Goal: Task Accomplishment & Management: Manage account settings

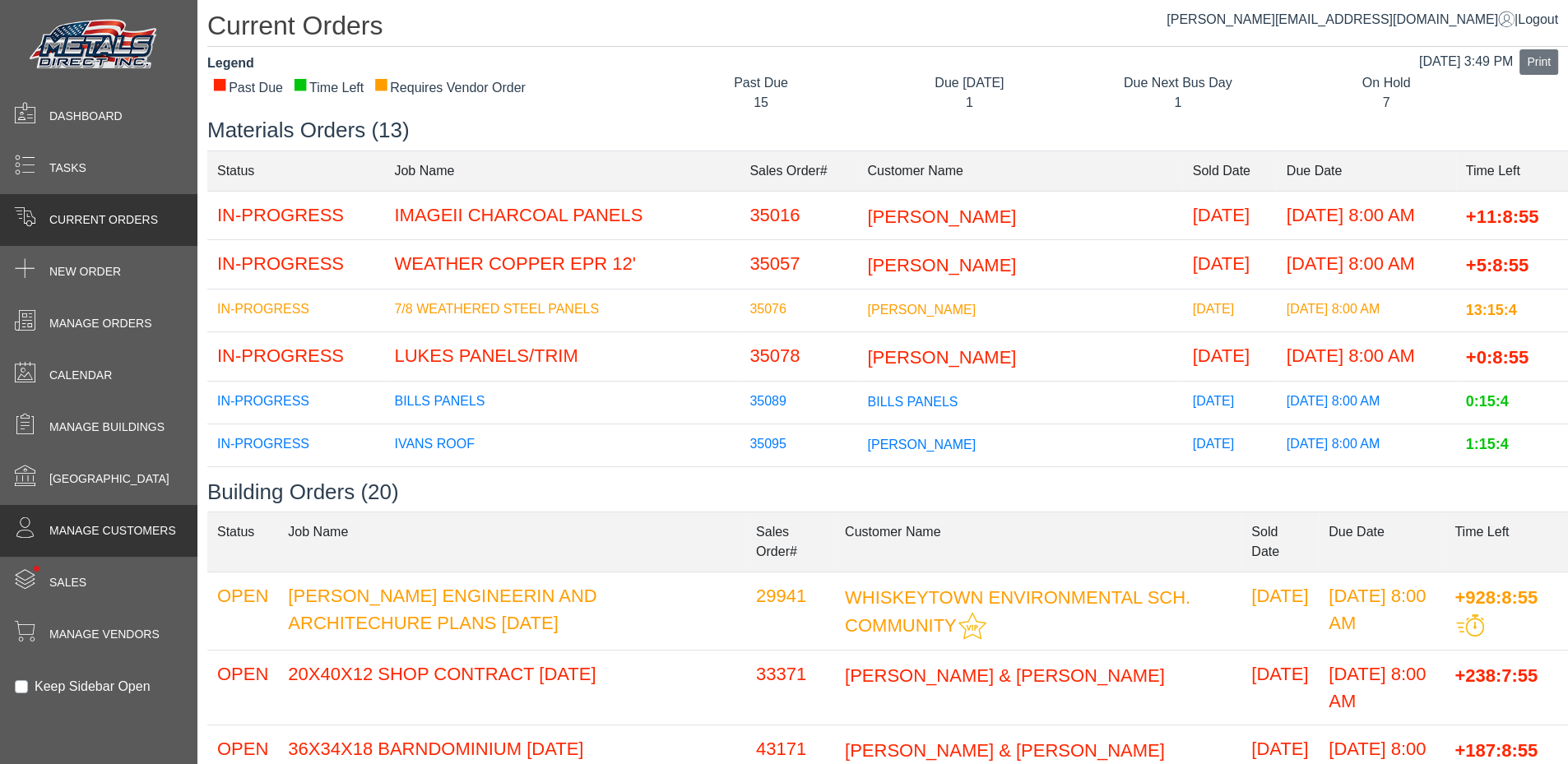
click at [124, 536] on span "Manage Customers" at bounding box center [113, 531] width 127 height 17
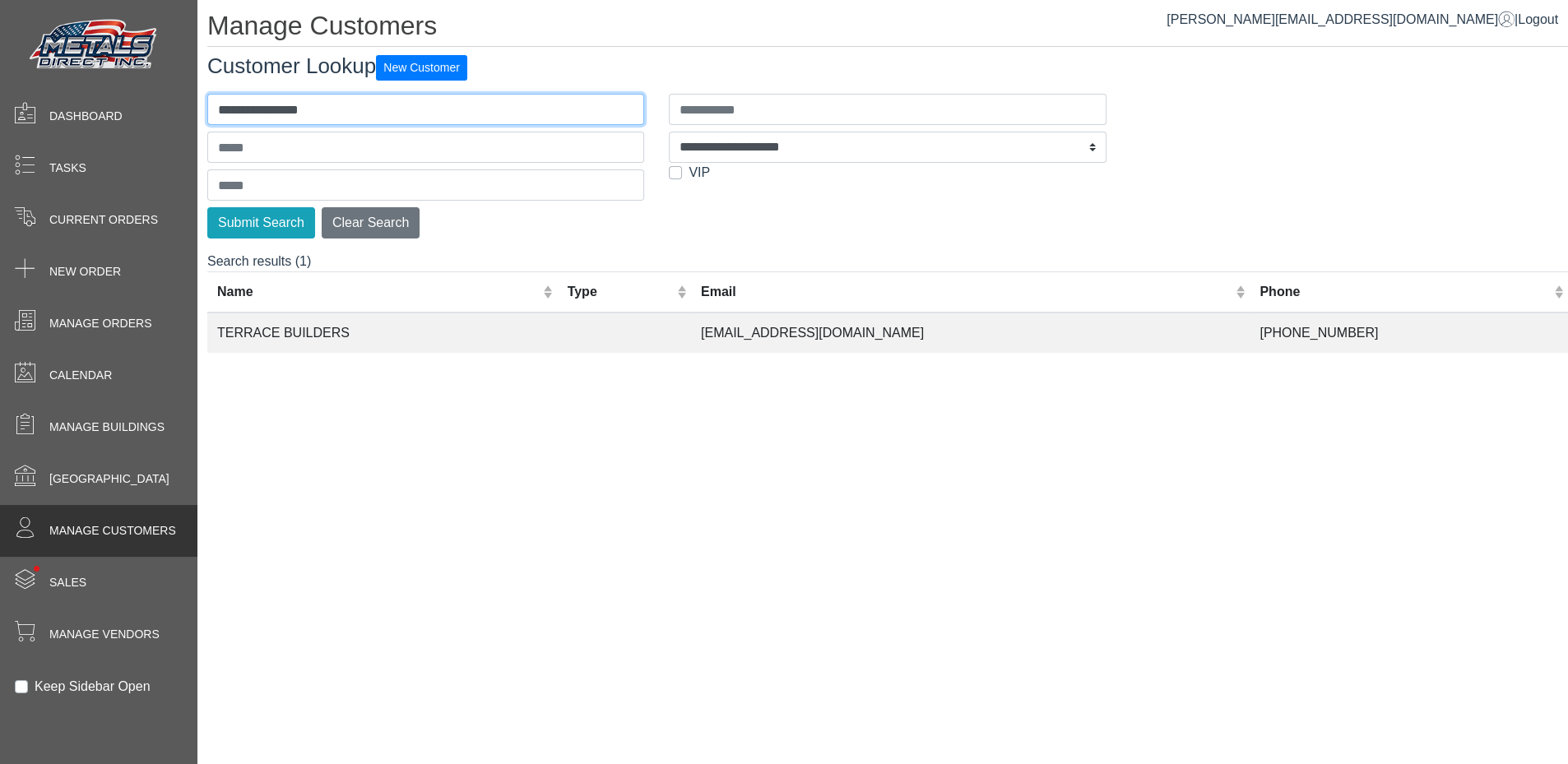
drag, startPoint x: 380, startPoint y: 105, endPoint x: 201, endPoint y: 89, distance: 179.7
click at [201, 89] on div "**********" at bounding box center [425, 163] width 461 height 152
type input "**********"
click at [207, 208] on button "Submit Search" at bounding box center [261, 223] width 108 height 31
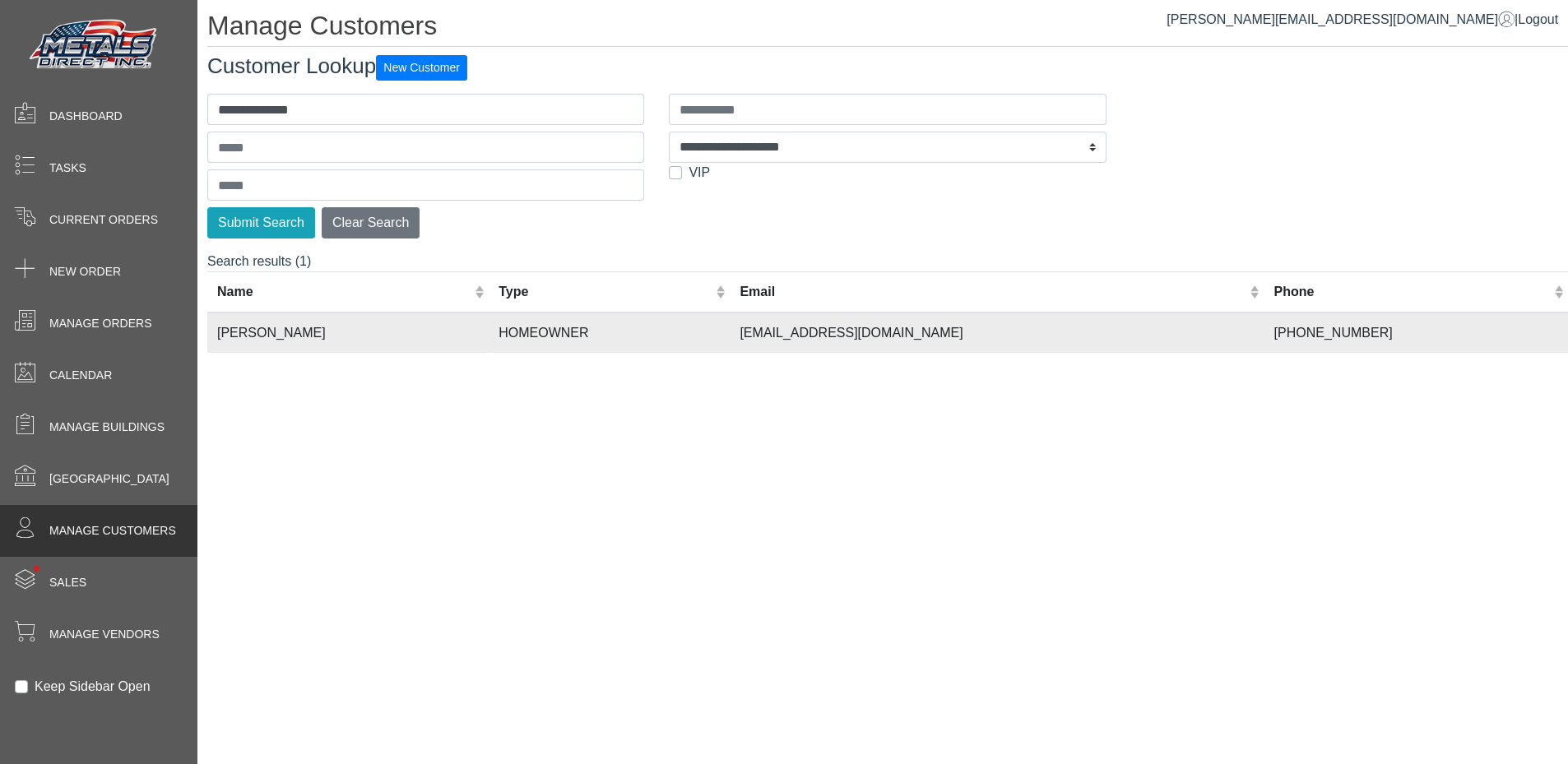
click at [317, 330] on td "[PERSON_NAME]" at bounding box center [348, 333] width 281 height 40
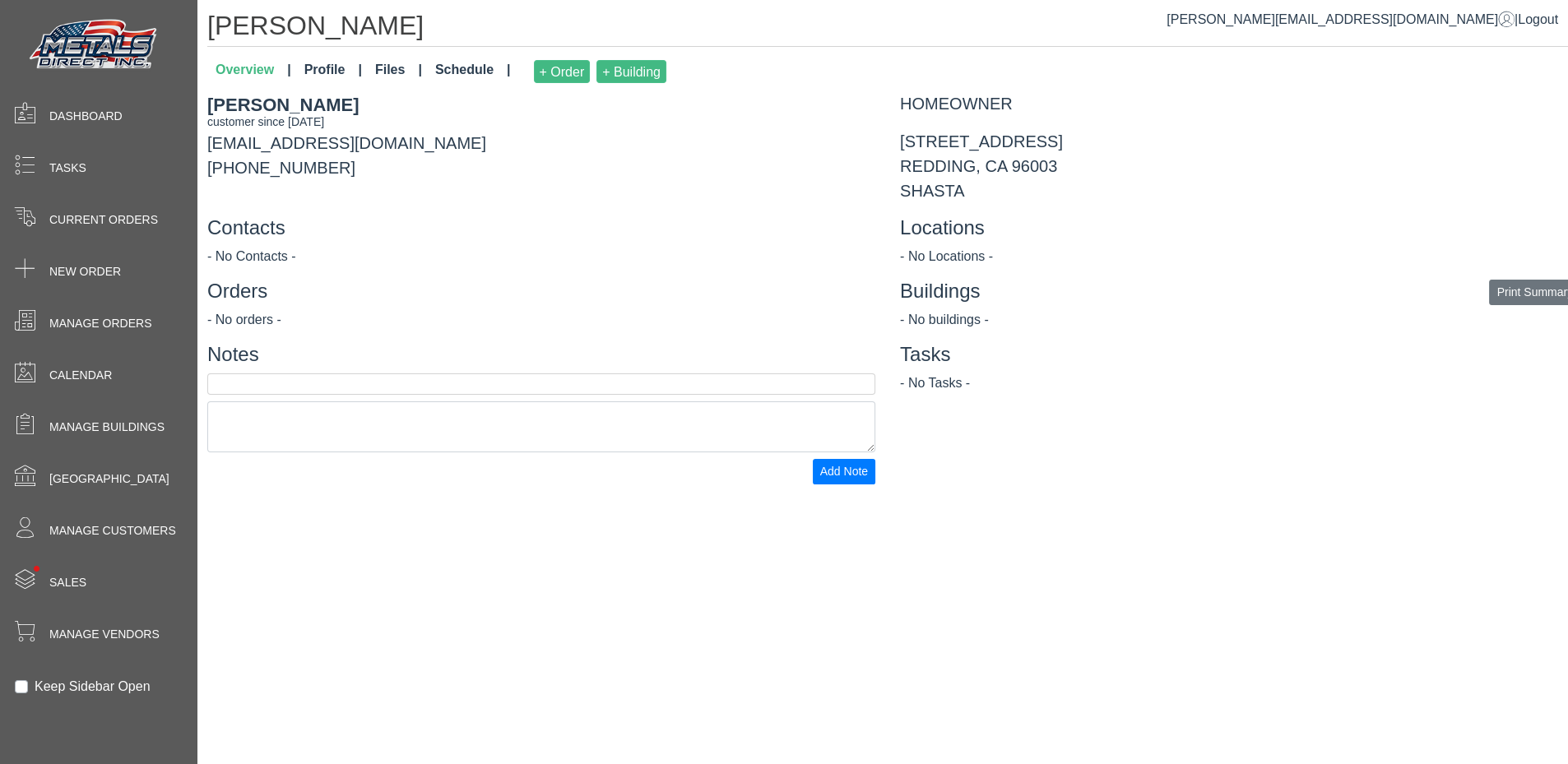
click at [377, 64] on link "Files" at bounding box center [399, 71] width 60 height 36
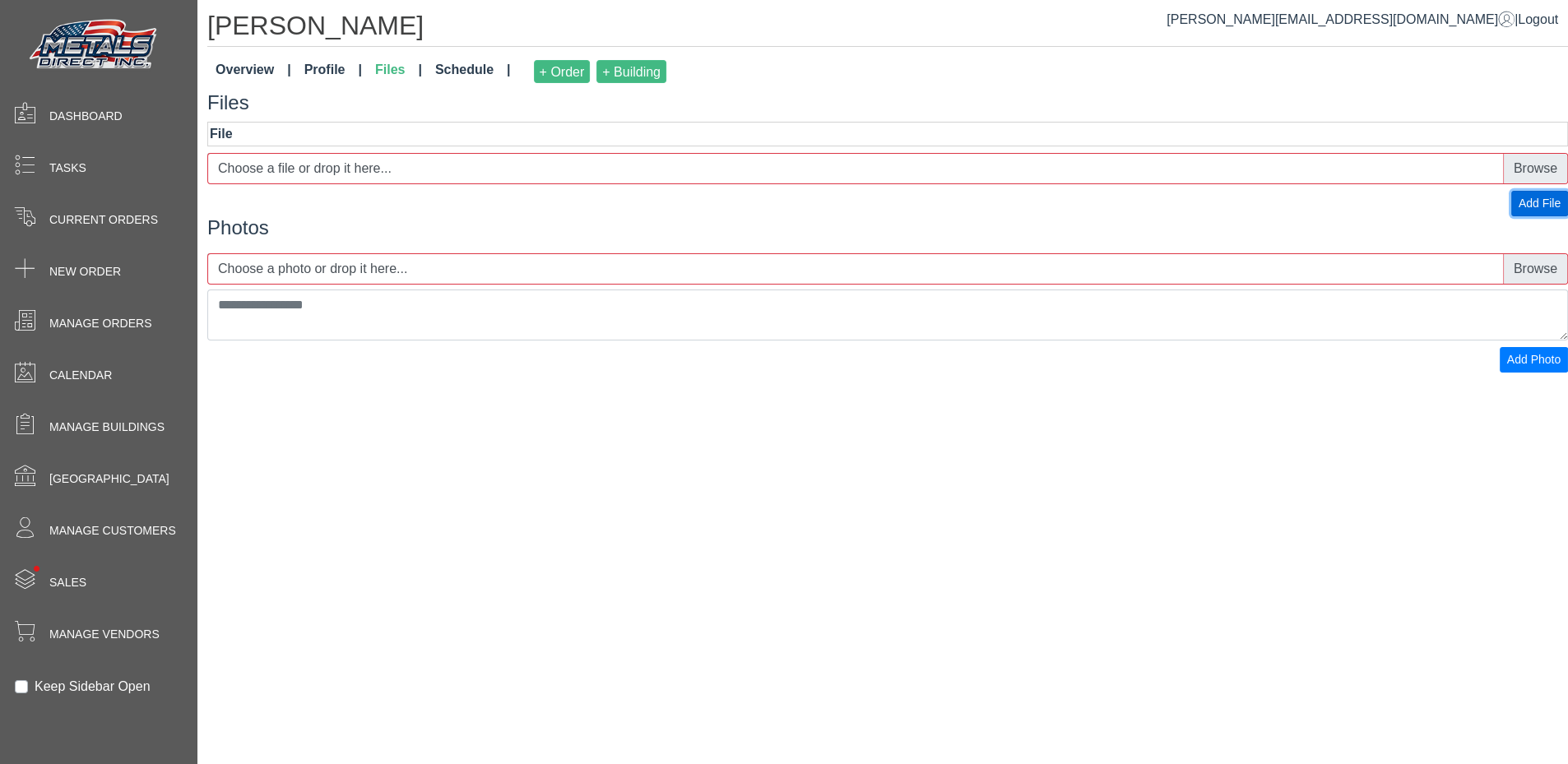
click at [1524, 205] on span "Add File" at bounding box center [1539, 202] width 42 height 13
click at [661, 170] on label "Choose a file or drop it here..." at bounding box center [887, 168] width 1361 height 31
click at [661, 170] on input "Choose a file or drop it here..." at bounding box center [887, 168] width 1361 height 31
type input "**********"
click at [375, 168] on label "20250930140949558.pdf" at bounding box center [887, 168] width 1361 height 31
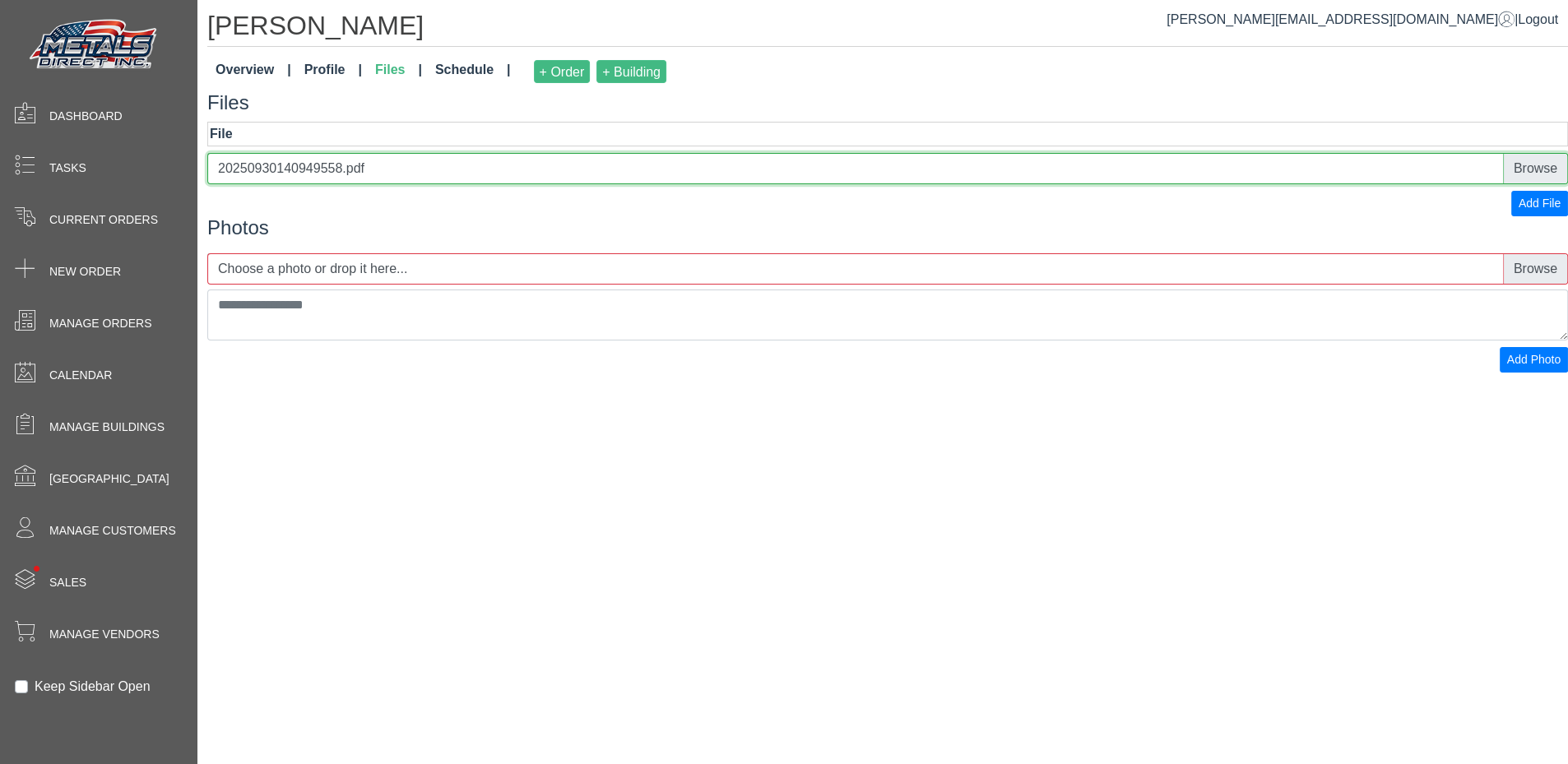
click at [375, 168] on input "20250930140949558.pdf" at bounding box center [887, 168] width 1361 height 31
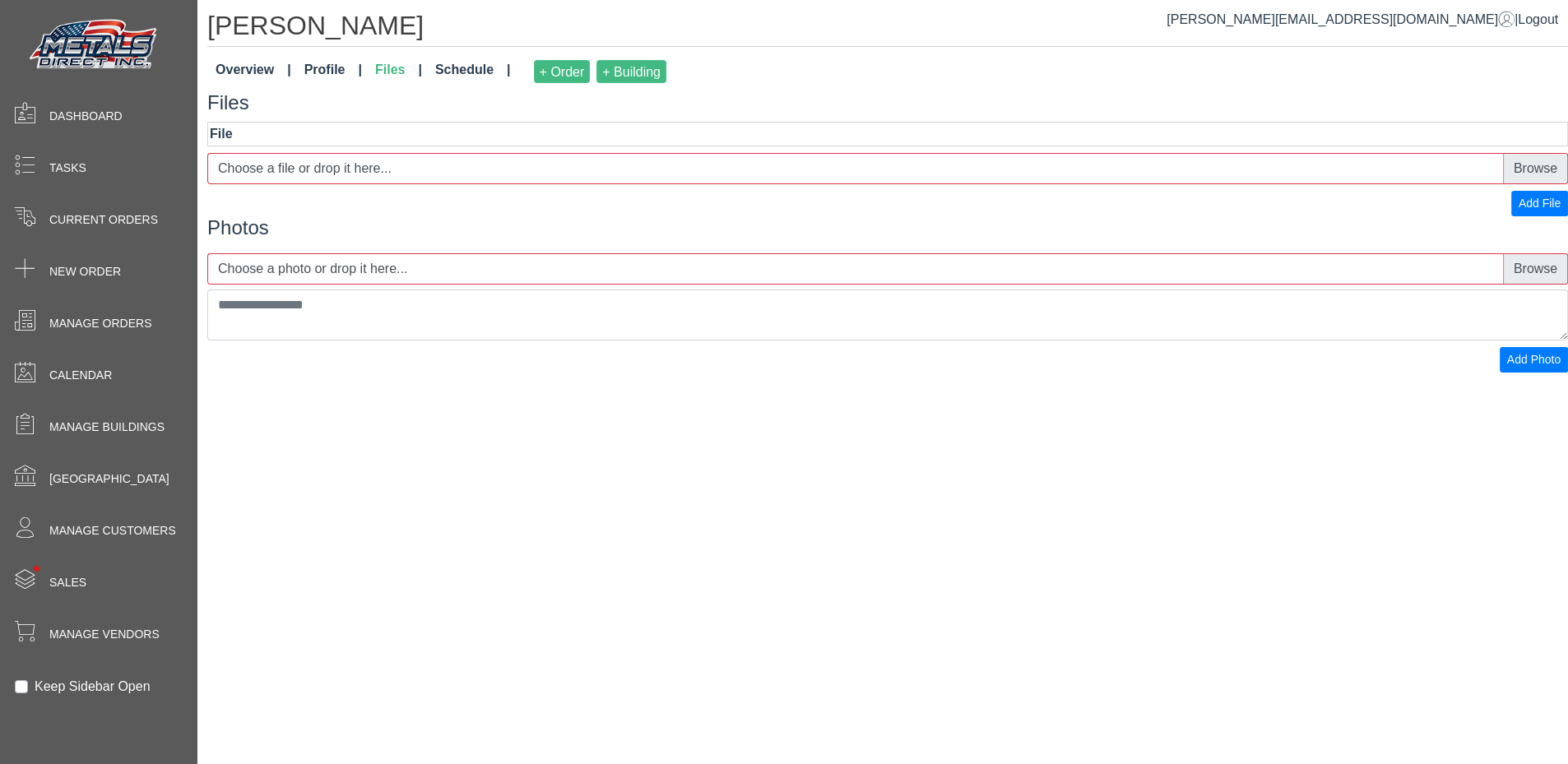
click at [321, 158] on label "Choose a file or drop it here..." at bounding box center [887, 168] width 1361 height 31
click at [321, 158] on input "Choose a file or drop it here..." at bounding box center [887, 168] width 1361 height 31
click at [340, 168] on label "Choose a file or drop it here..." at bounding box center [887, 168] width 1361 height 31
click at [340, 168] on input "Choose a file or drop it here..." at bounding box center [887, 168] width 1361 height 31
type input "**********"
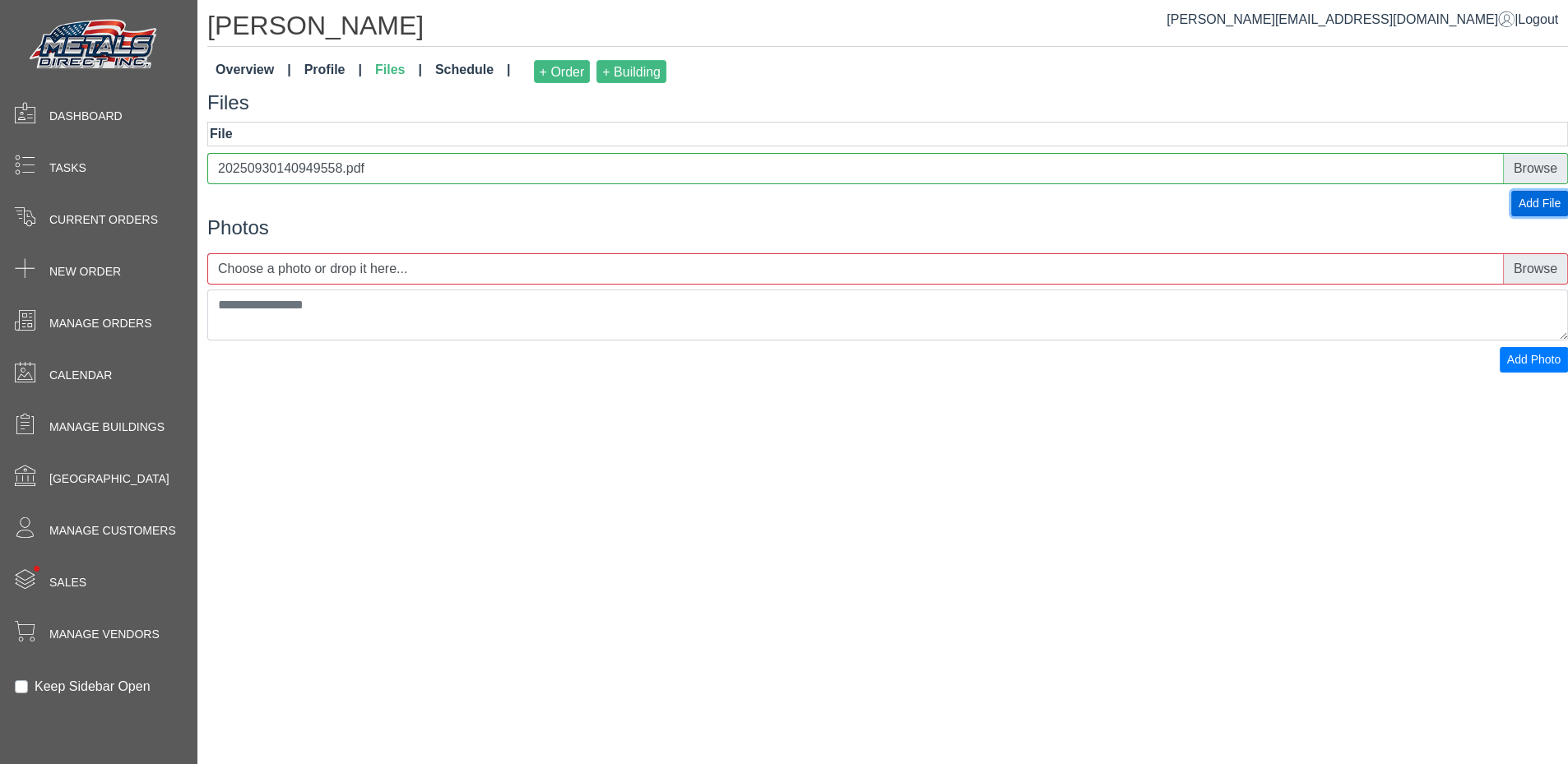
click at [1523, 197] on span "Add File" at bounding box center [1539, 202] width 42 height 13
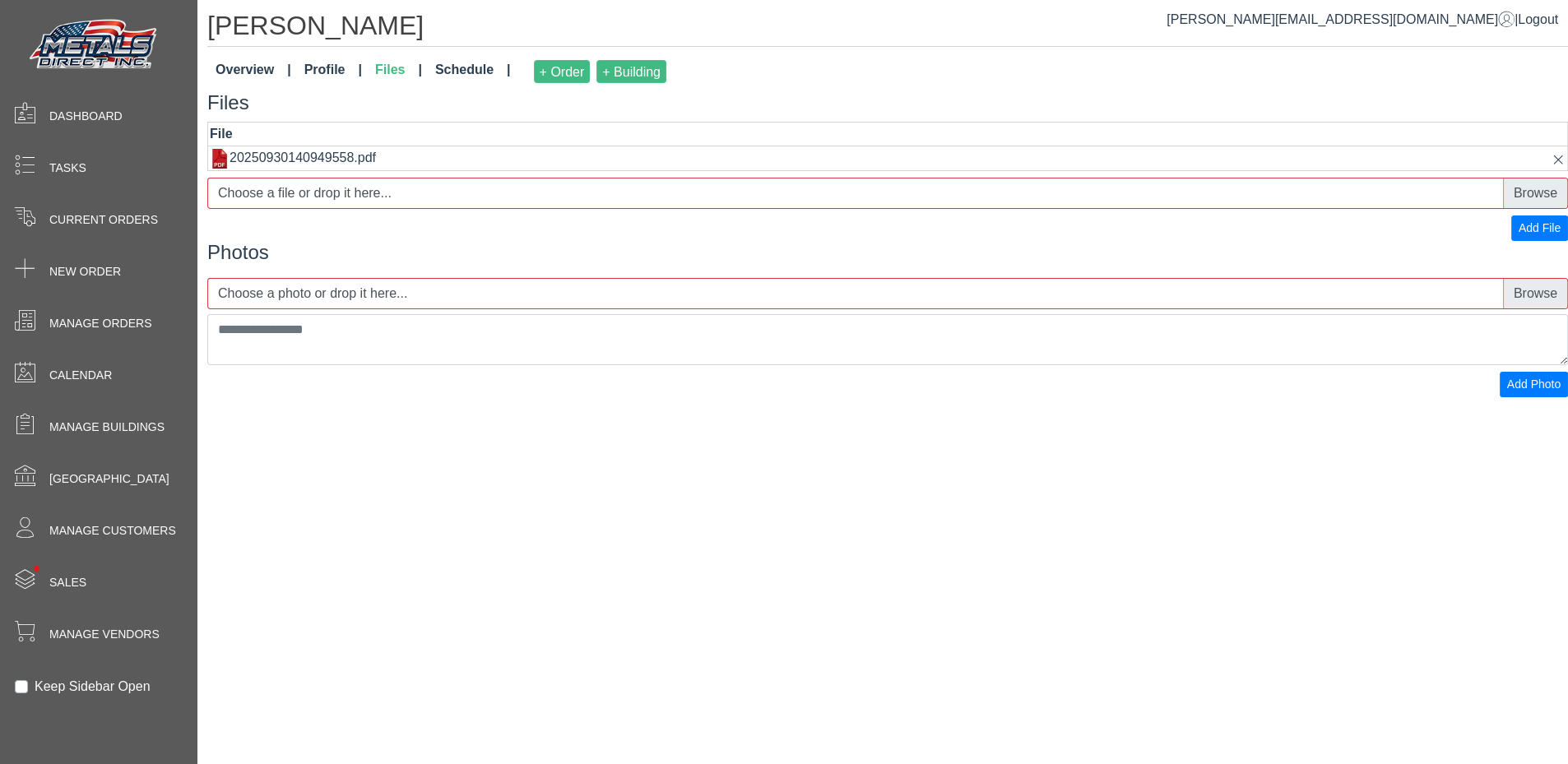
click at [231, 70] on link "Overview" at bounding box center [254, 71] width 89 height 36
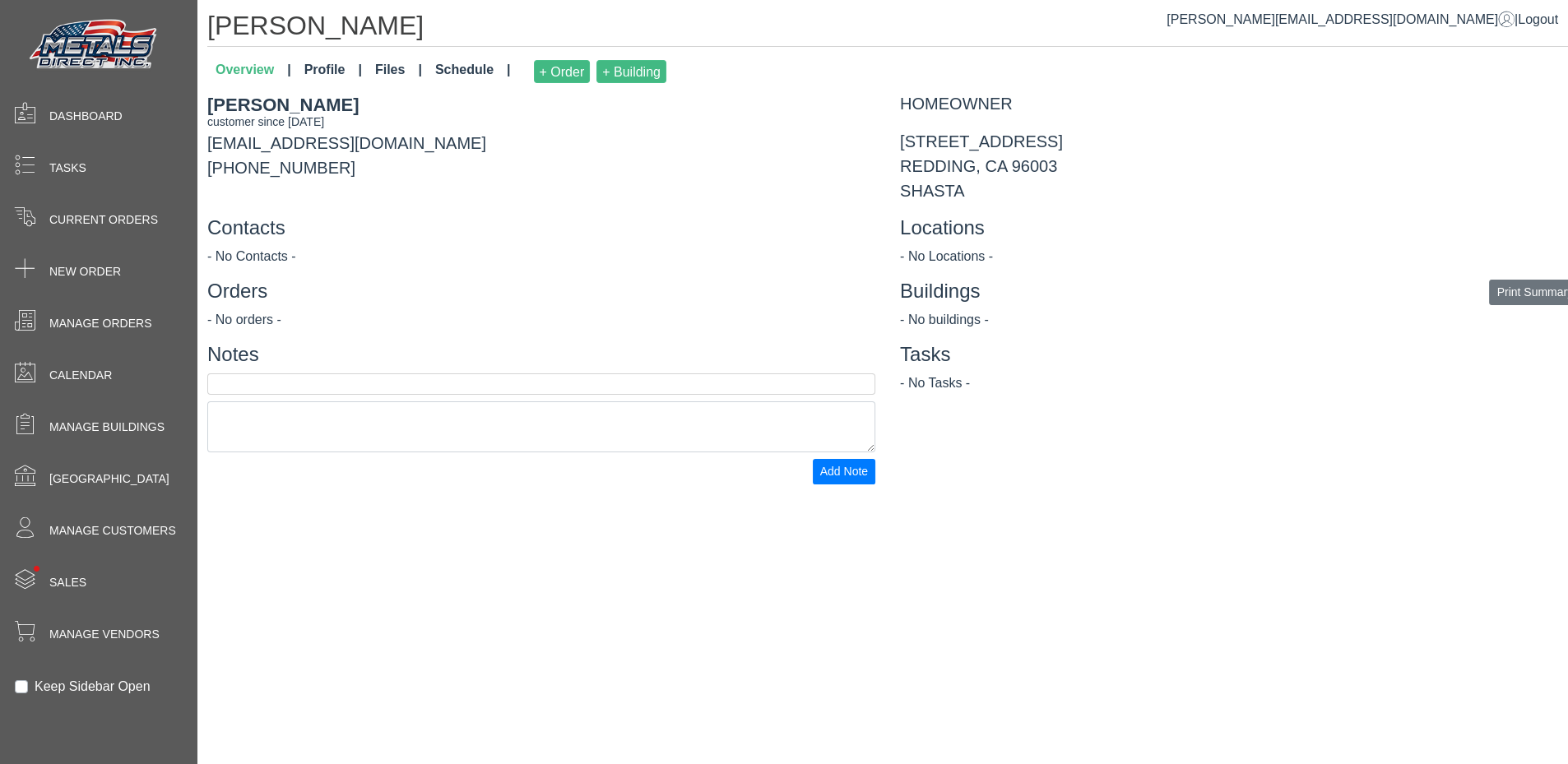
click at [387, 71] on link "Files" at bounding box center [399, 71] width 60 height 36
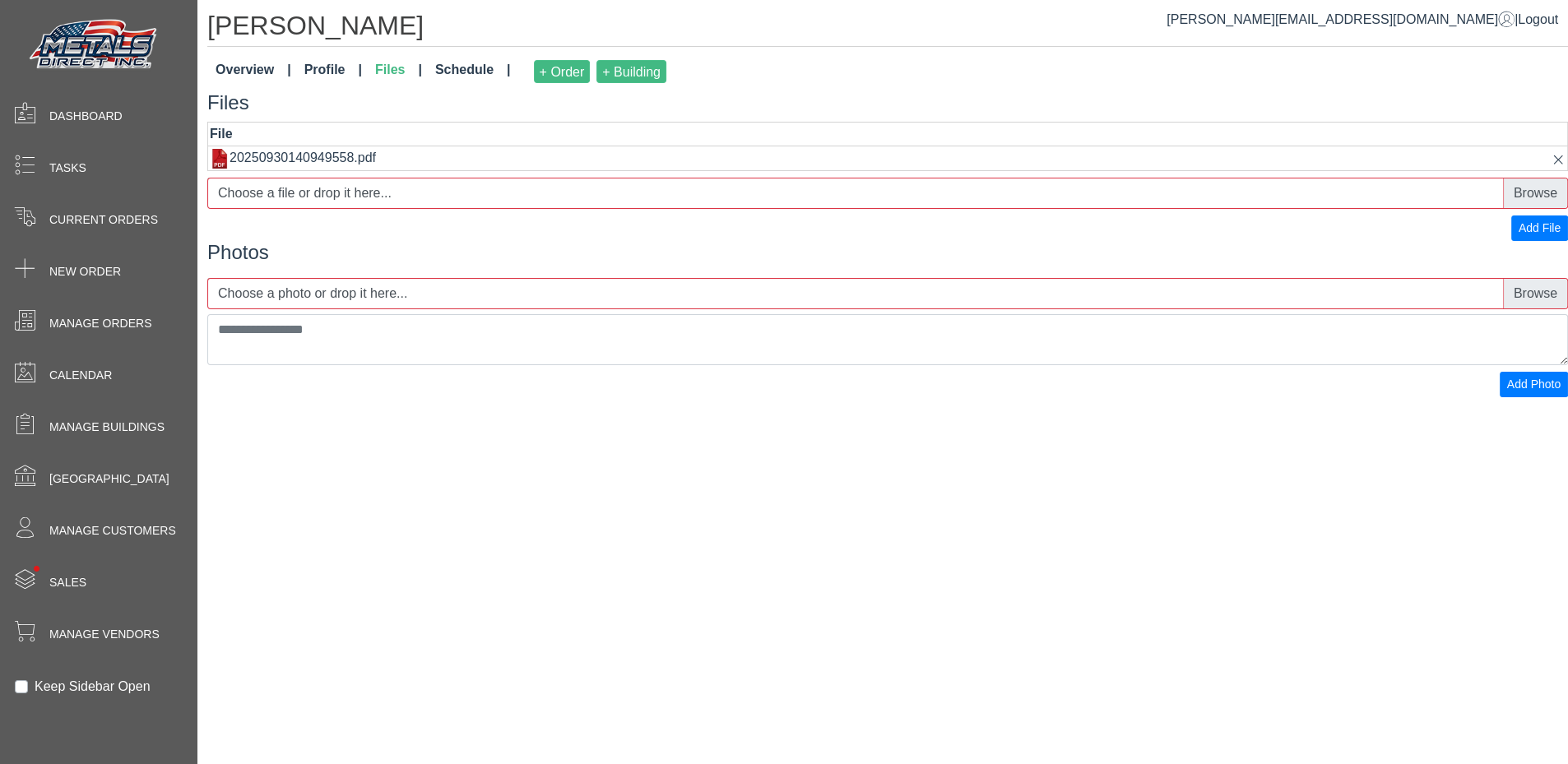
click at [309, 238] on div "Submitting Add File" at bounding box center [887, 228] width 1361 height 26
click at [252, 71] on link "Overview" at bounding box center [254, 71] width 89 height 36
